Goal: Transaction & Acquisition: Book appointment/travel/reservation

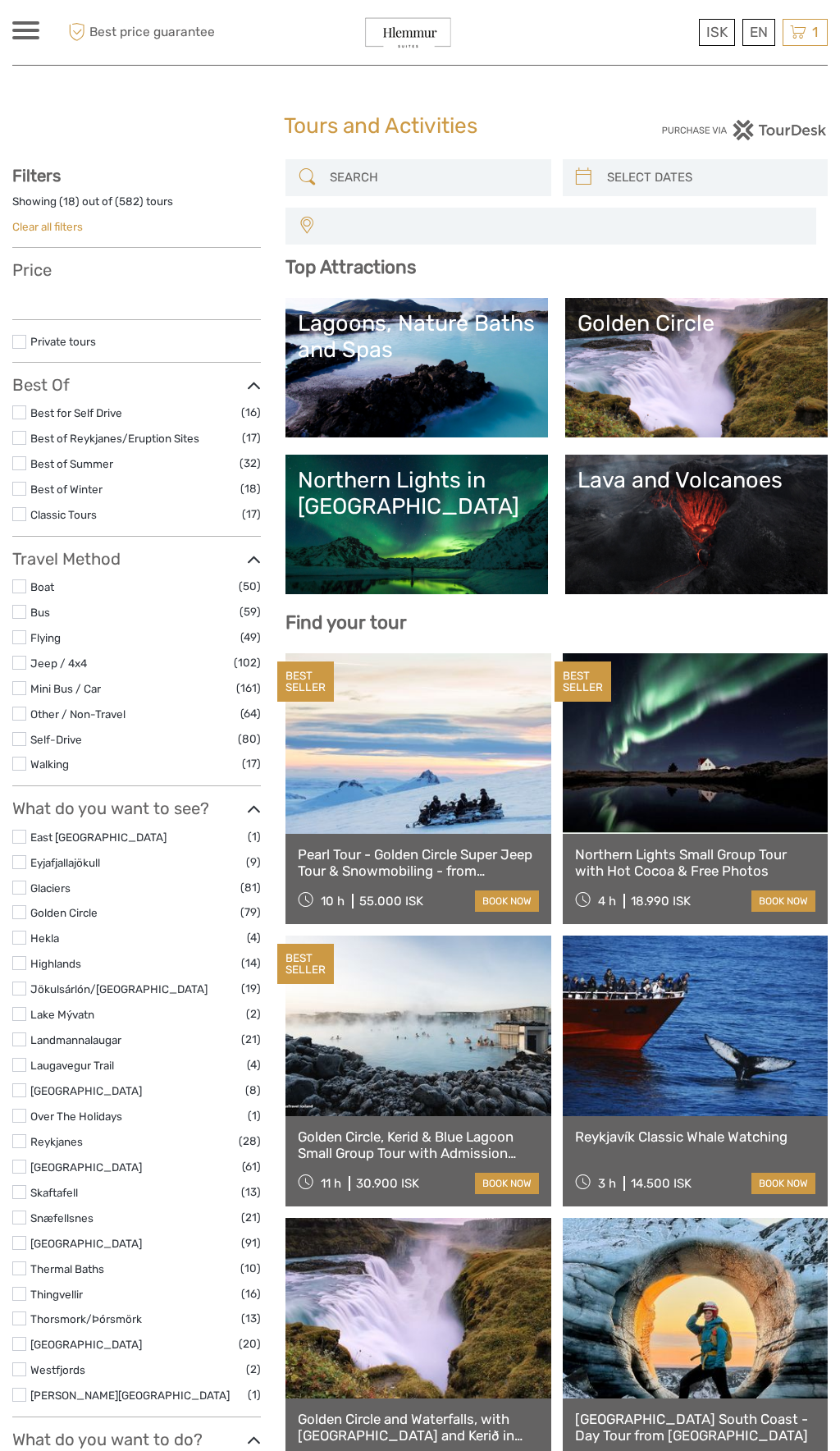
select select
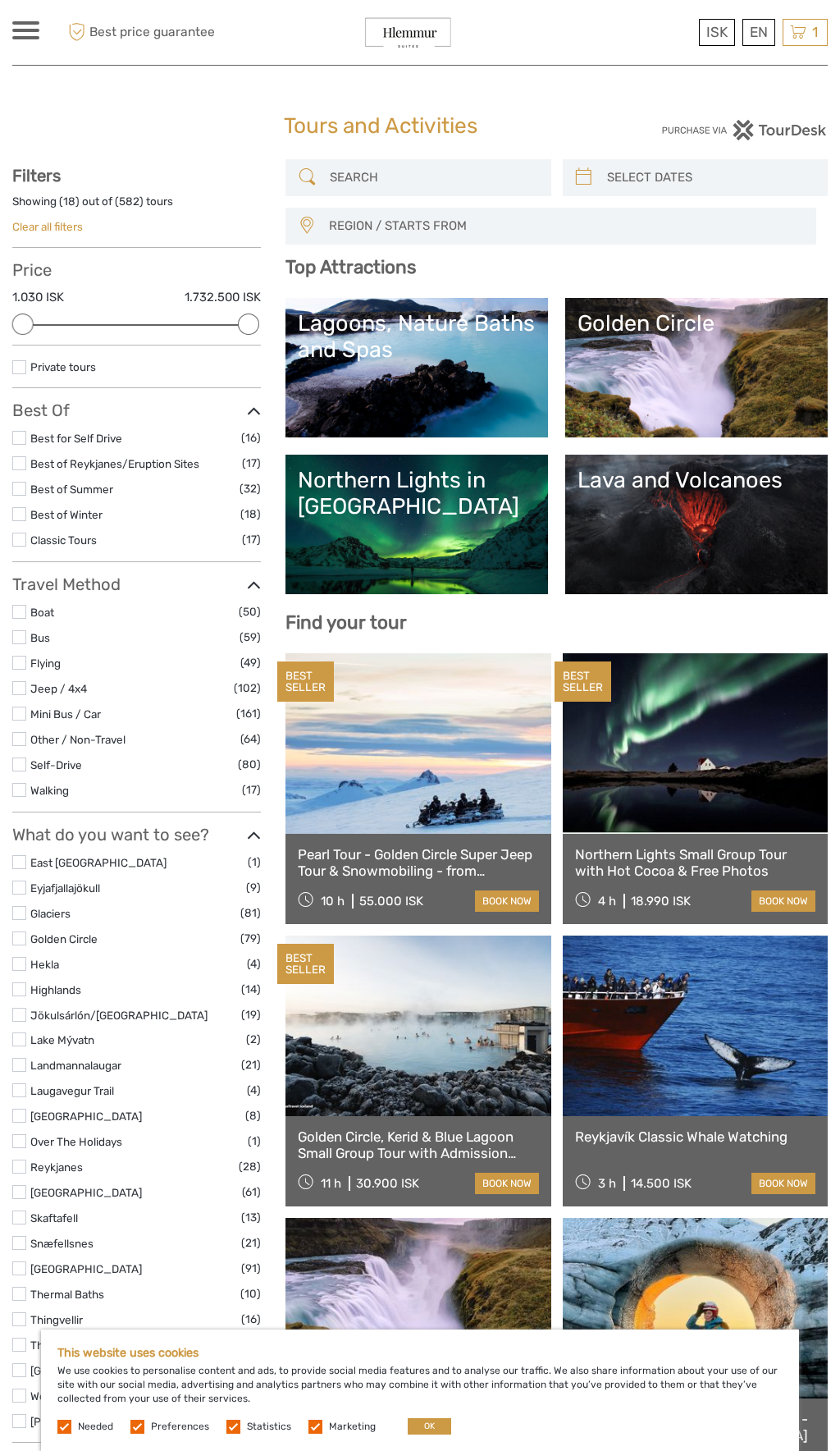
click at [449, 530] on link "Northern Lights in [GEOGRAPHIC_DATA]" at bounding box center [416, 524] width 238 height 115
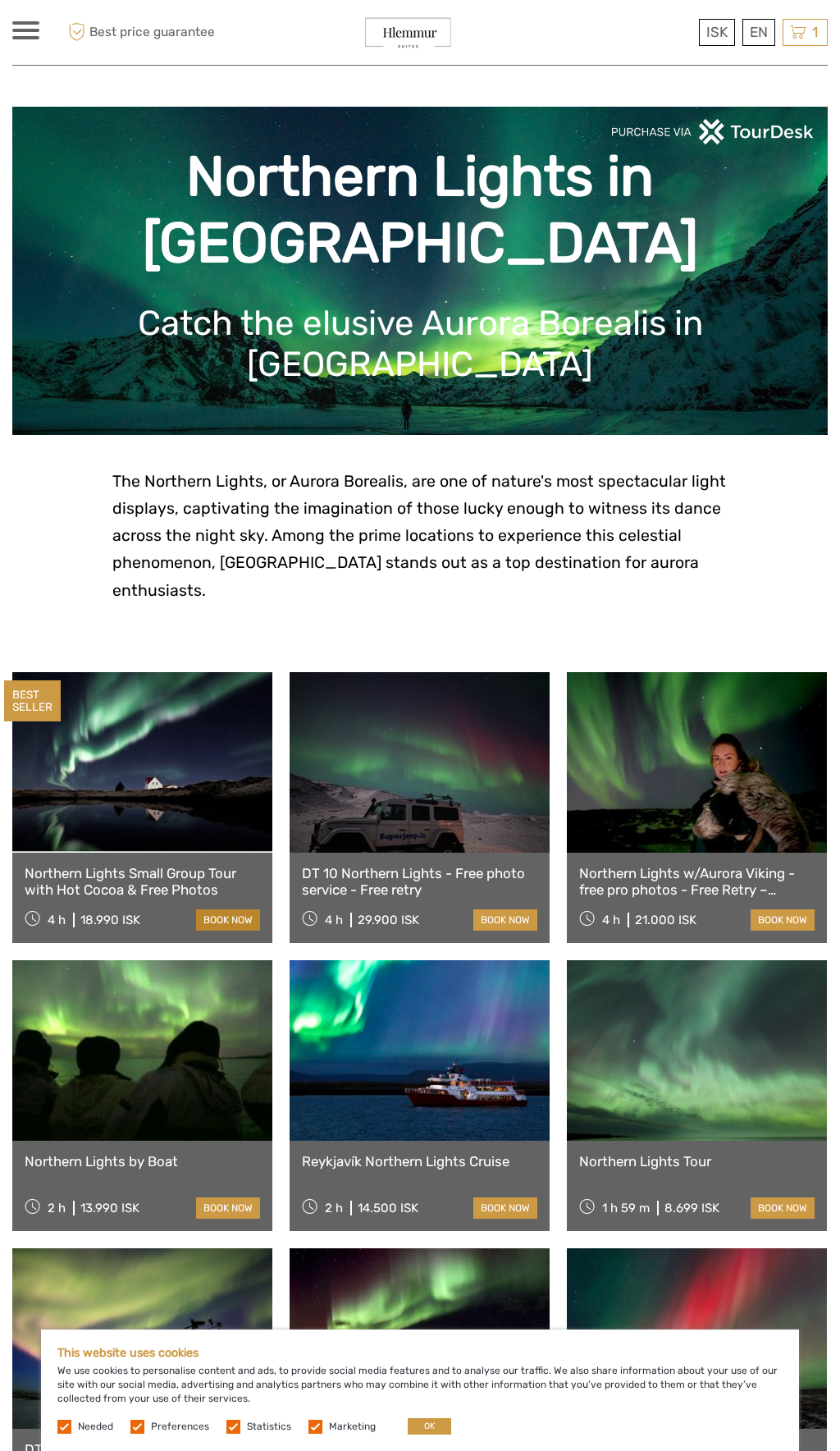
click at [225, 909] on link "book now" at bounding box center [228, 919] width 64 height 21
